Goal: Task Accomplishment & Management: Manage account settings

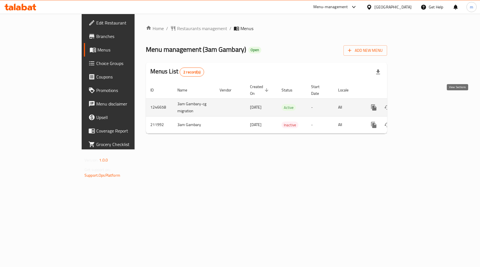
click at [418, 104] on icon "enhanced table" at bounding box center [414, 107] width 7 height 7
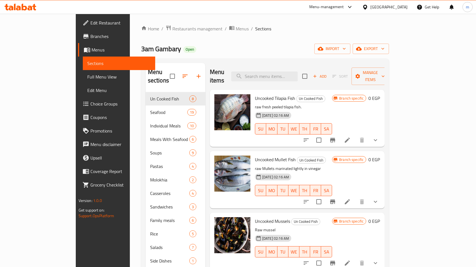
click at [306, 104] on p "raw fresh peeled tilapia fish." at bounding box center [293, 107] width 77 height 7
click at [264, 104] on p "raw fresh peeled tilapia fish." at bounding box center [293, 107] width 77 height 7
click at [355, 135] on li at bounding box center [347, 140] width 16 height 10
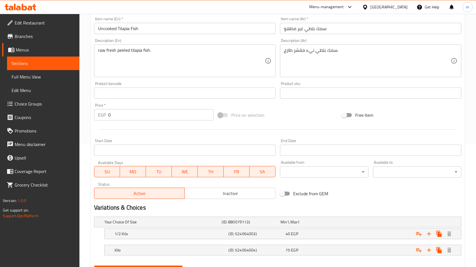
scroll to position [151, 0]
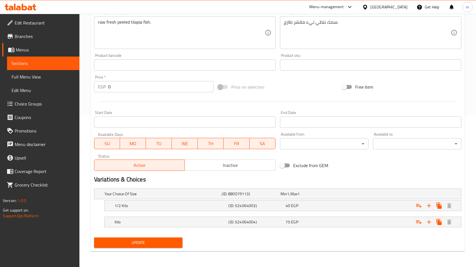
click at [33, 55] on link "Menus" at bounding box center [40, 50] width 77 height 14
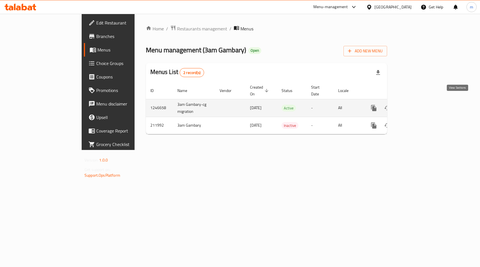
click at [417, 106] on icon "enhanced table" at bounding box center [414, 108] width 5 height 5
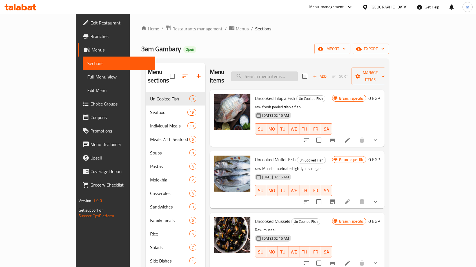
click at [286, 72] on input "search" at bounding box center [264, 77] width 66 height 10
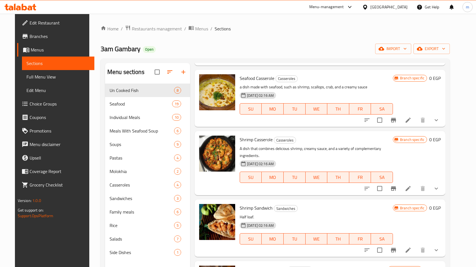
scroll to position [873, 0]
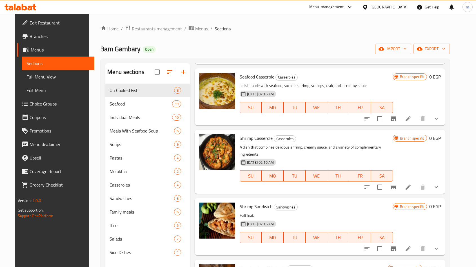
type input "shrim"
click at [341, 219] on div "[DATE] 02:16 AM SU MO TU WE TH FR SA" at bounding box center [316, 234] width 158 height 30
click at [411, 246] on icon at bounding box center [408, 249] width 7 height 7
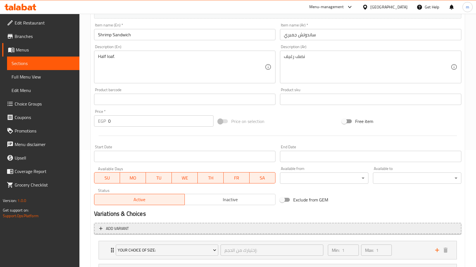
scroll to position [171, 0]
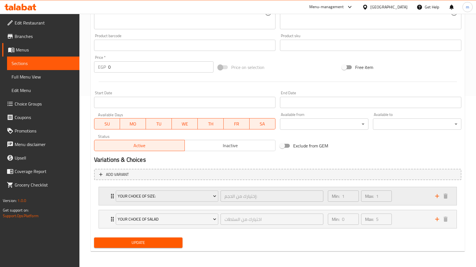
click at [100, 190] on div "Your Choice Of Size: إختيارك من الحجم: ​ Min: 1 ​ Max: 1 ​" at bounding box center [278, 196] width 358 height 18
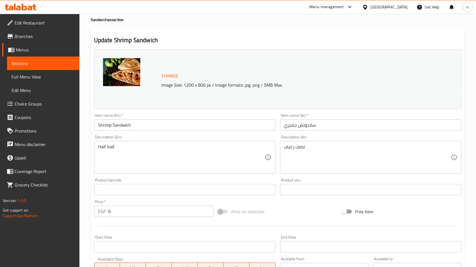
scroll to position [0, 0]
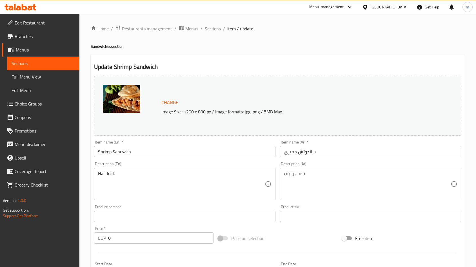
click at [134, 28] on span "Restaurants management" at bounding box center [147, 28] width 50 height 7
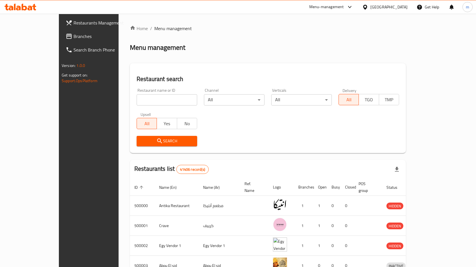
click at [73, 38] on span "Branches" at bounding box center [103, 36] width 60 height 7
